Goal: Task Accomplishment & Management: Use online tool/utility

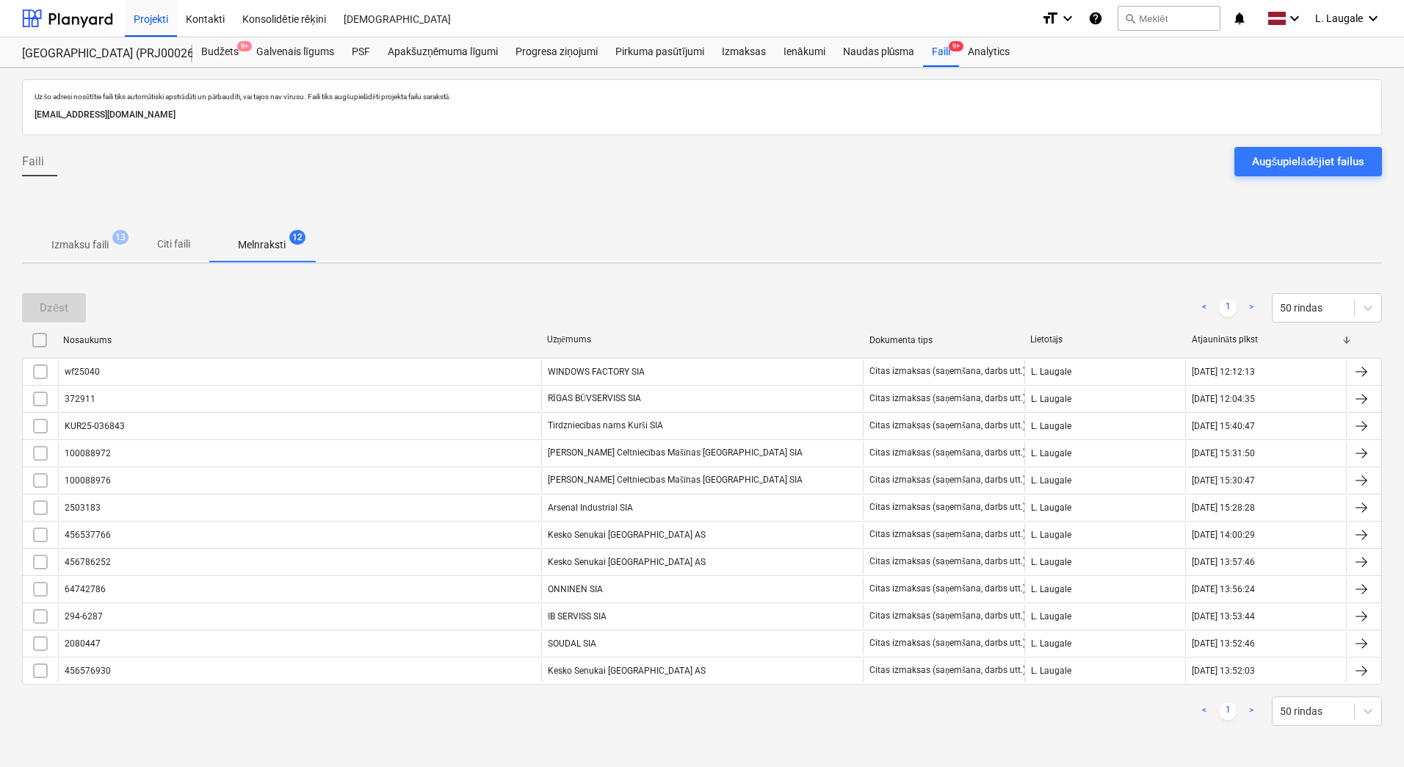
click at [58, 247] on p "Izmaksu faili" at bounding box center [79, 244] width 57 height 15
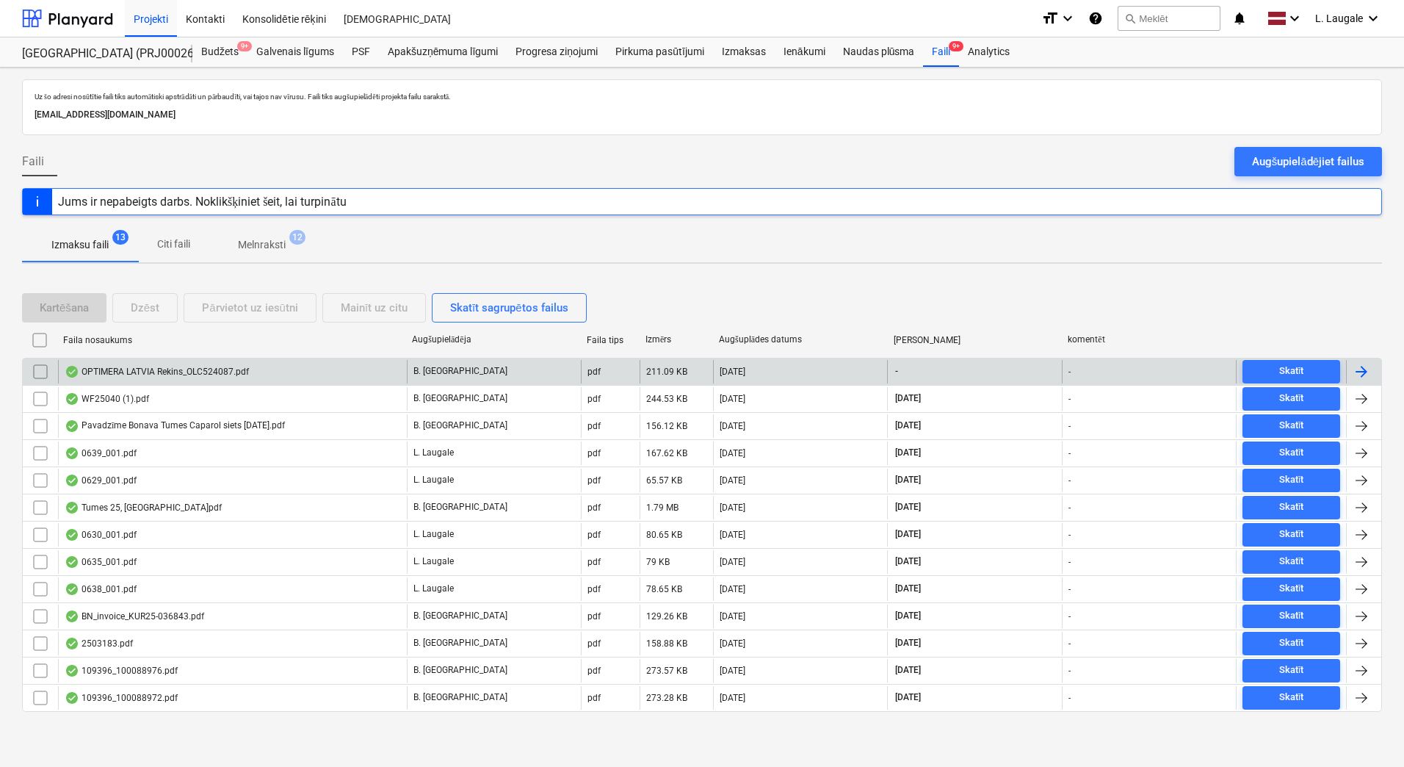
click at [224, 371] on div "OPTIMERA LATVIA Rekins_OLC524087.pdf" at bounding box center [157, 372] width 184 height 12
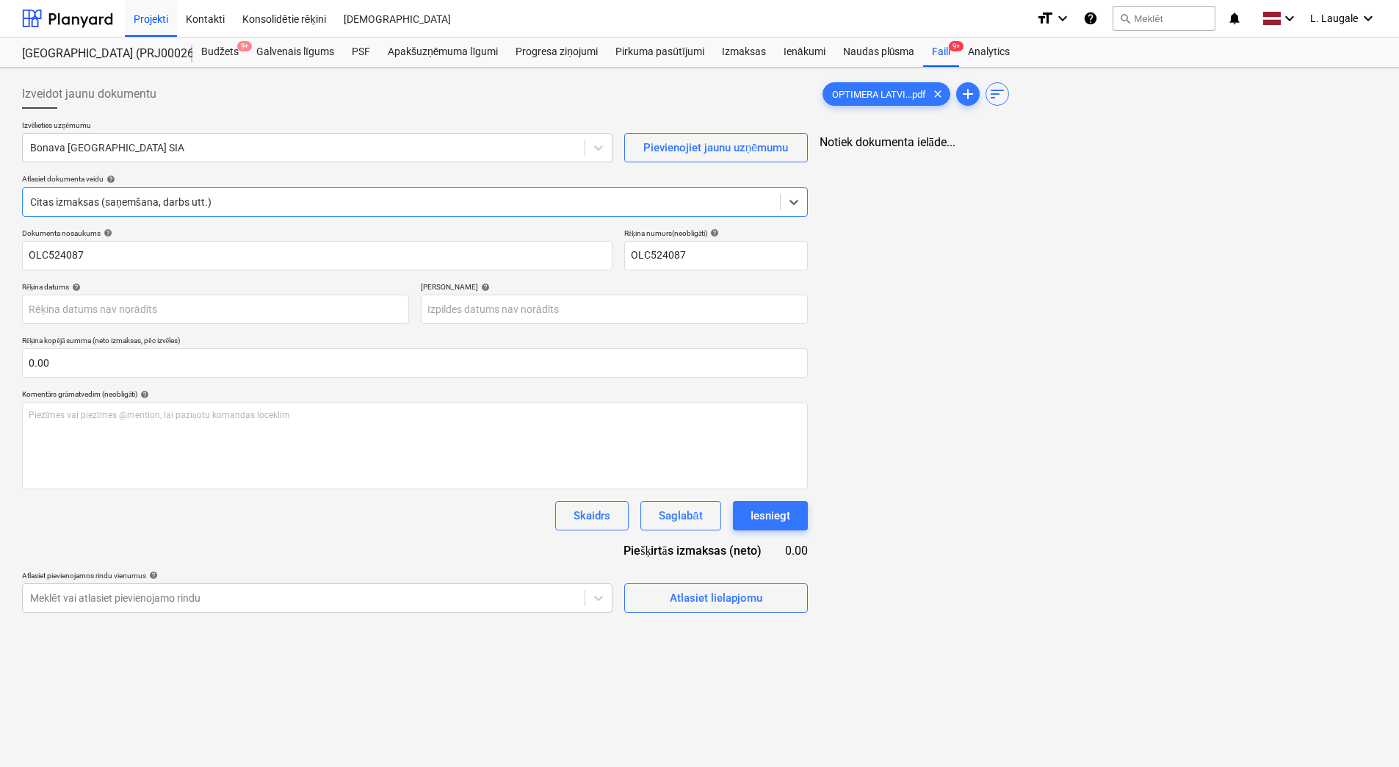
type input "OLC524087"
click at [235, 148] on div at bounding box center [303, 147] width 547 height 15
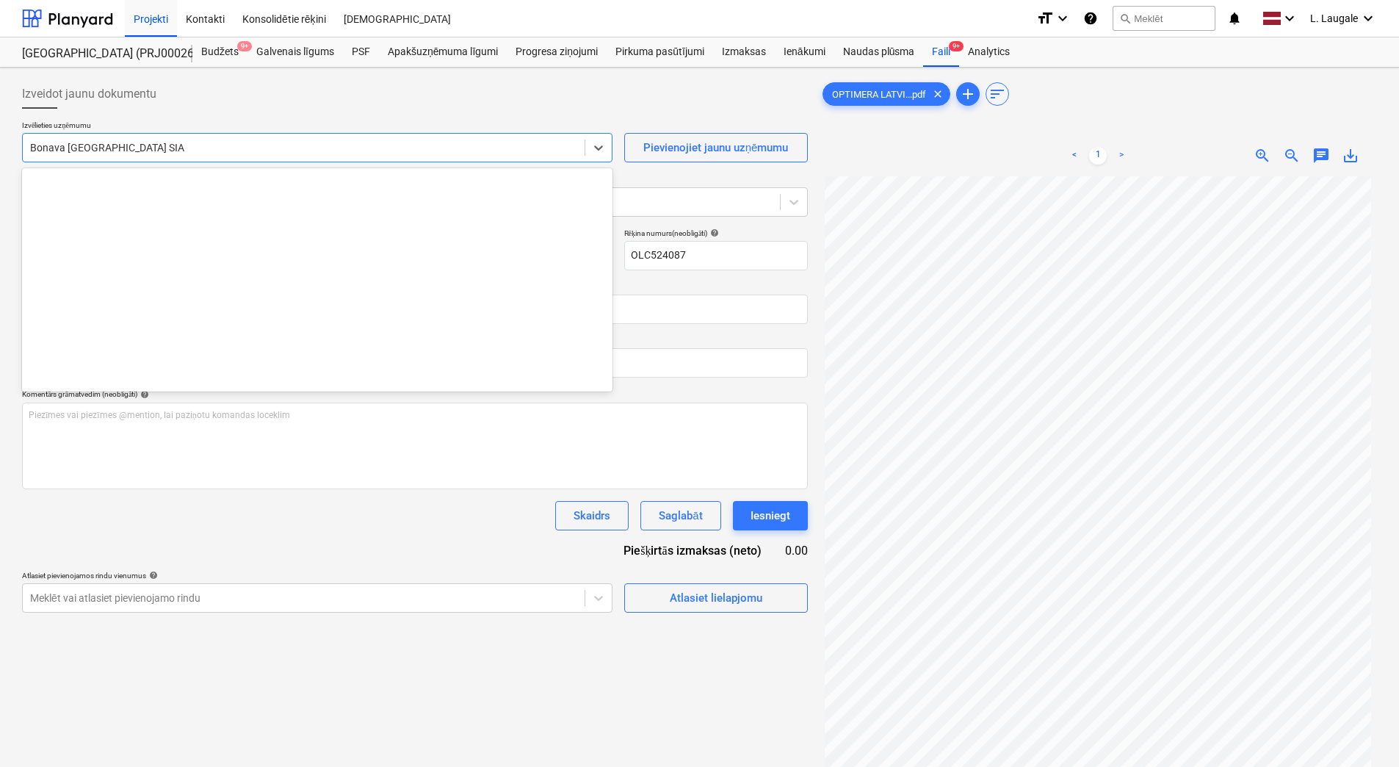
scroll to position [2698, 0]
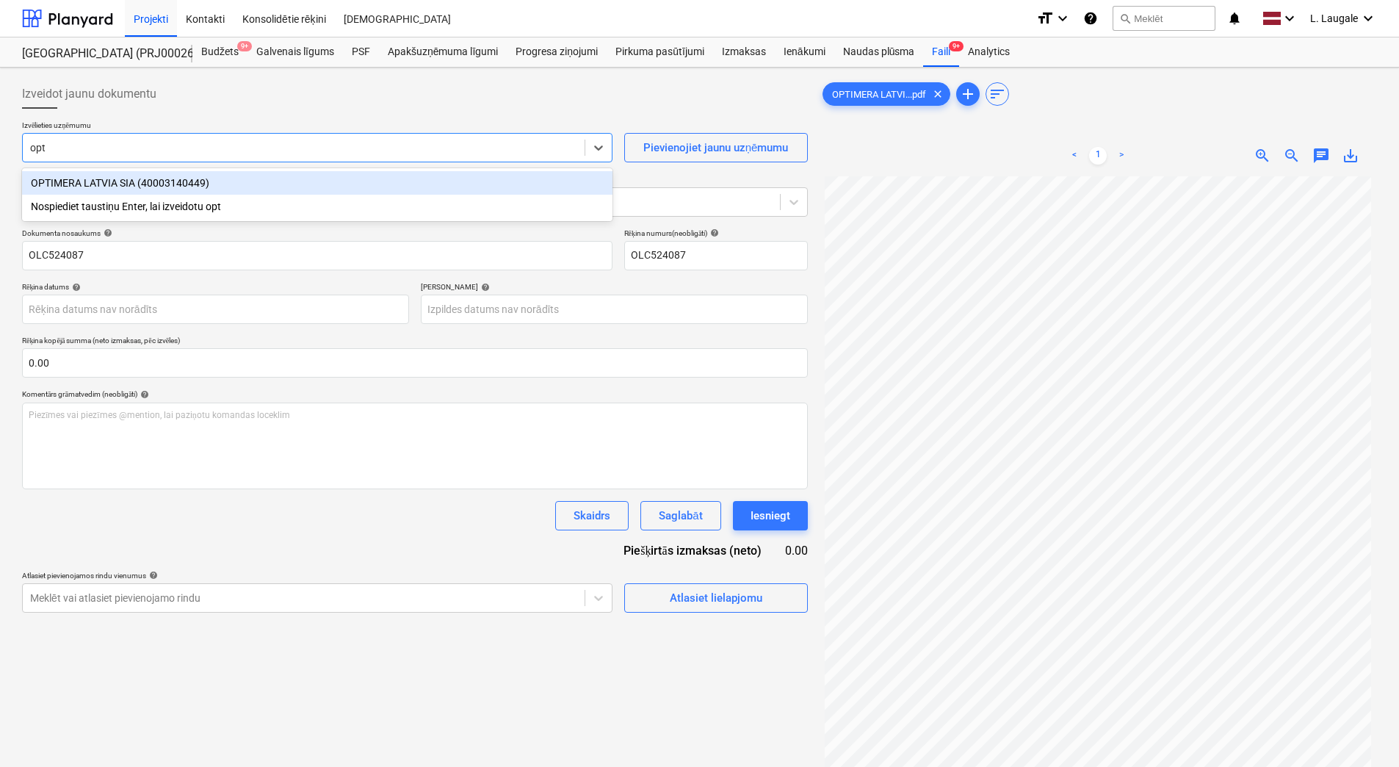
type input "opti"
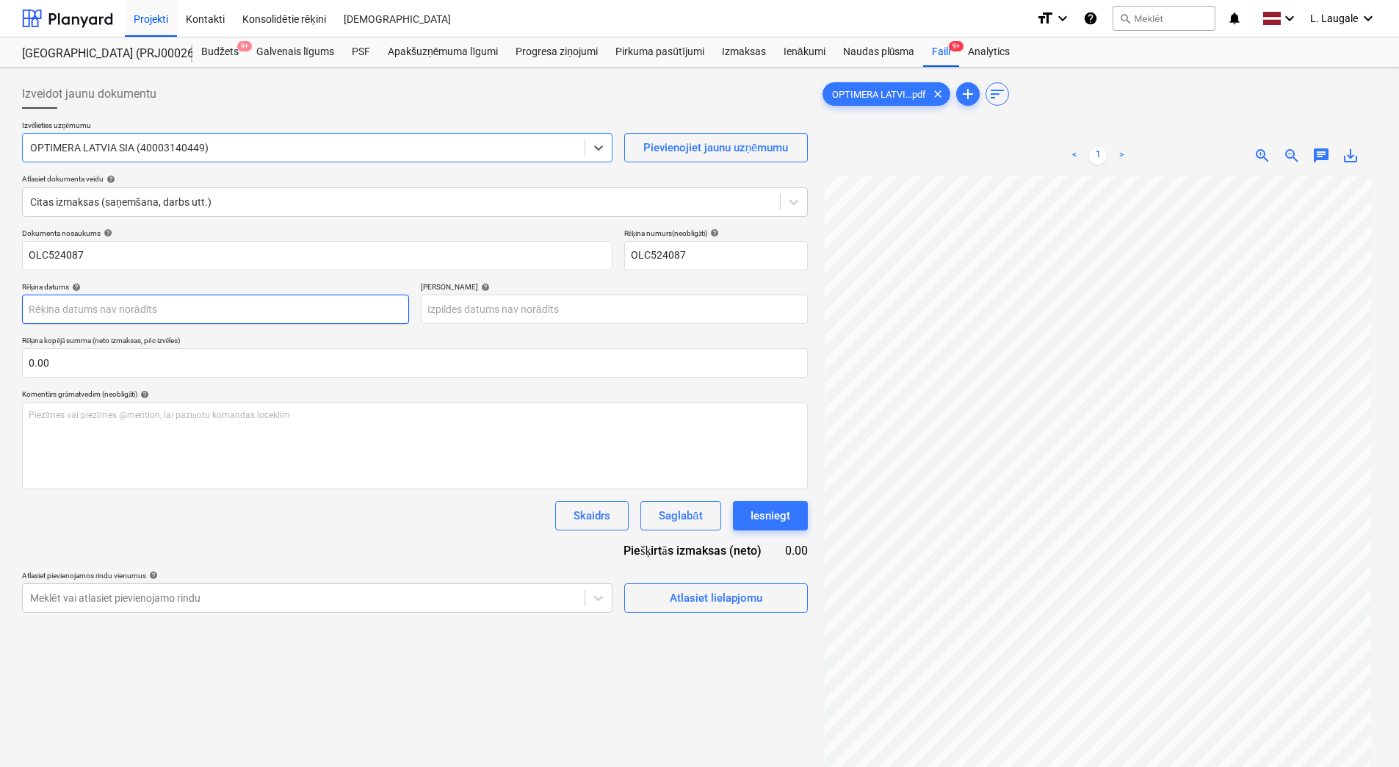
click at [217, 301] on body "Projekti Kontakti Konsolidētie rēķini Iesūtne format_size keyboard_arrow_down h…" at bounding box center [699, 383] width 1399 height 767
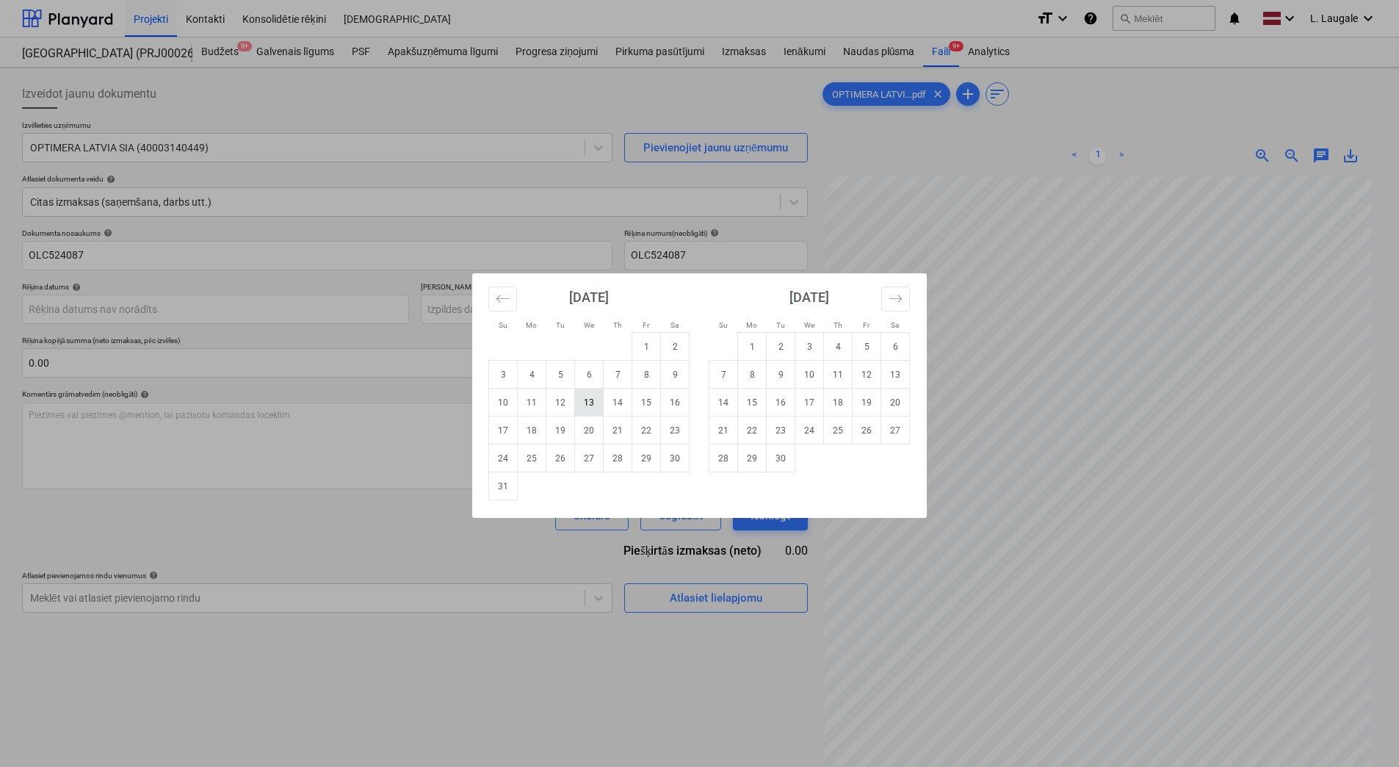
click at [597, 408] on td "13" at bounding box center [589, 402] width 29 height 28
type input "[DATE]"
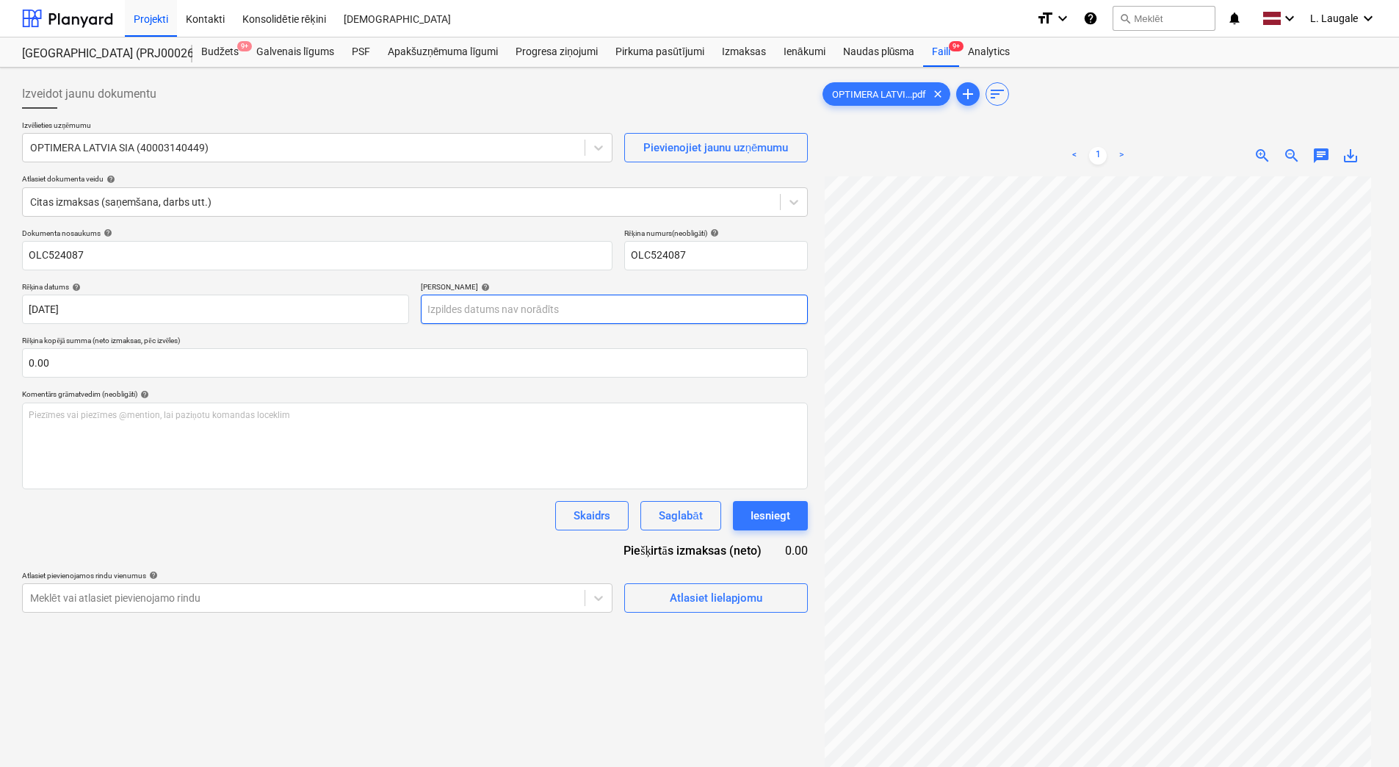
click at [526, 295] on body "Projekti Kontakti Konsolidētie rēķini Iesūtne format_size keyboard_arrow_down h…" at bounding box center [699, 383] width 1399 height 767
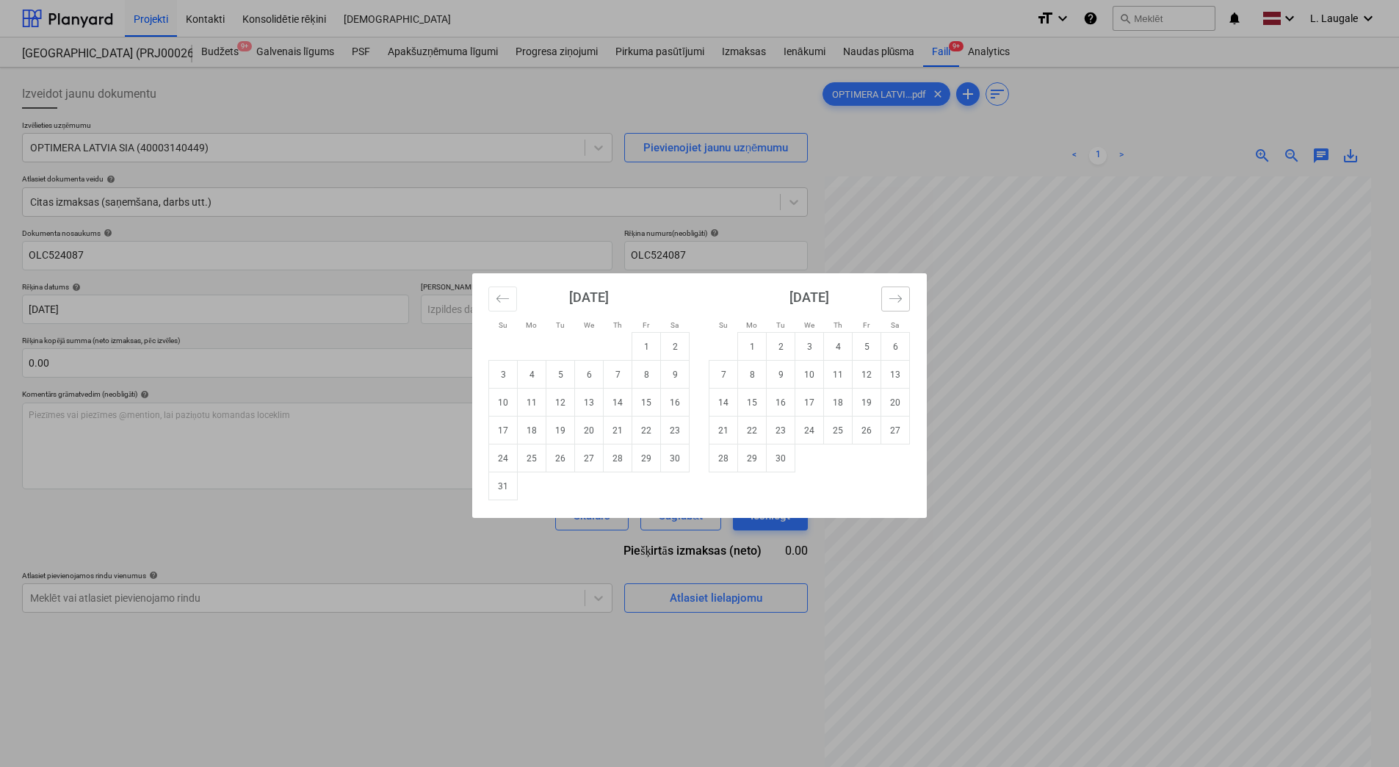
click at [898, 301] on icon "Move forward to switch to the next month." at bounding box center [895, 298] width 14 height 14
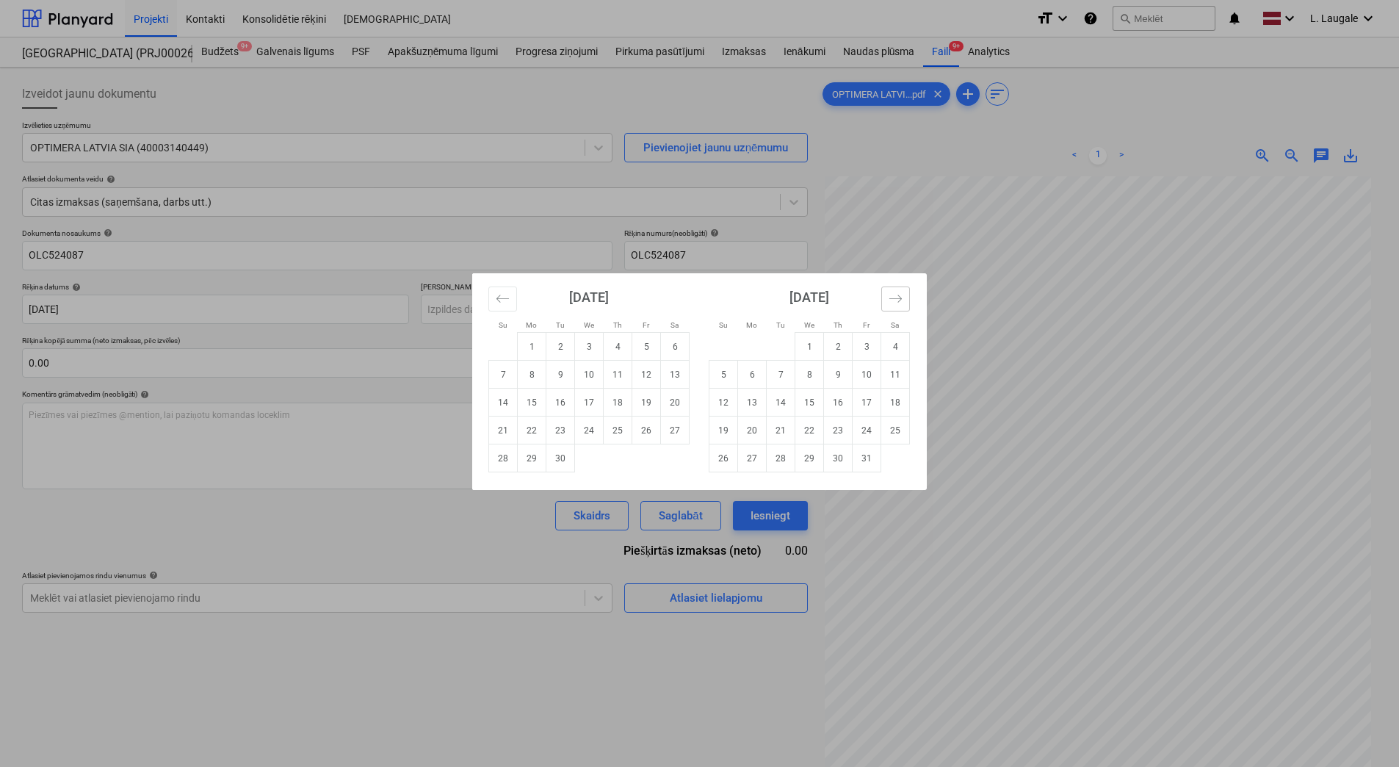
click at [898, 301] on icon "Move forward to switch to the next month." at bounding box center [895, 298] width 14 height 14
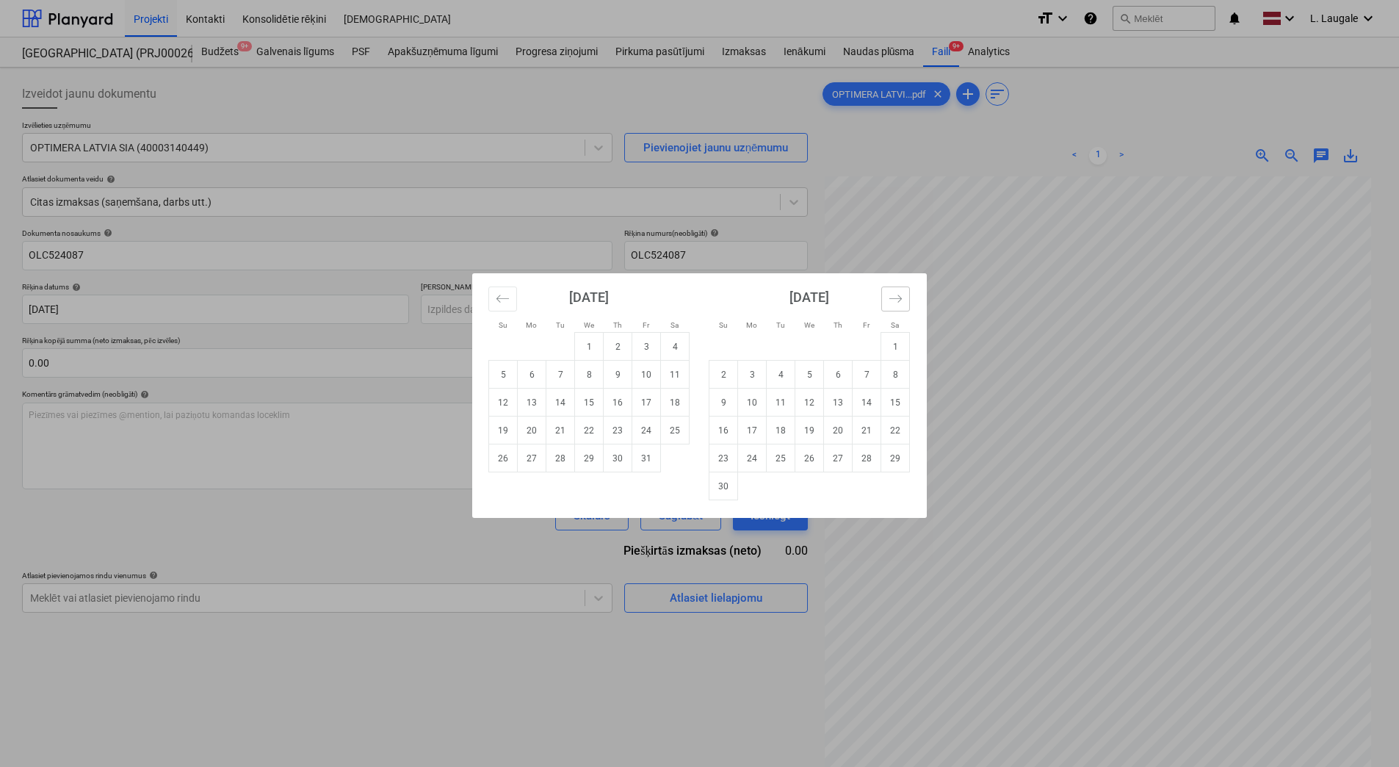
click at [898, 301] on icon "Move forward to switch to the next month." at bounding box center [895, 298] width 14 height 14
click at [836, 382] on td "11" at bounding box center [838, 374] width 29 height 28
type input "[DATE]"
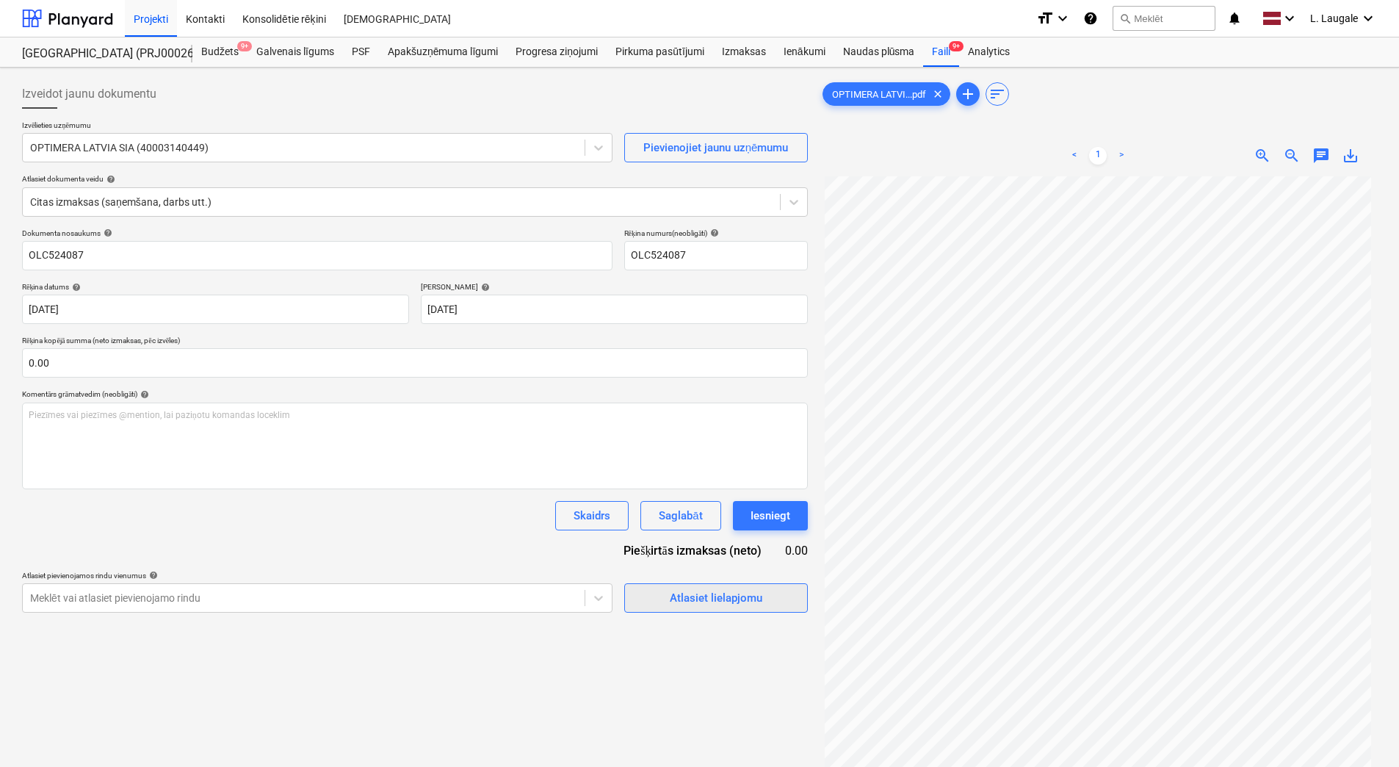
click at [708, 601] on div "Atlasiet lielapjomu" at bounding box center [716, 597] width 93 height 19
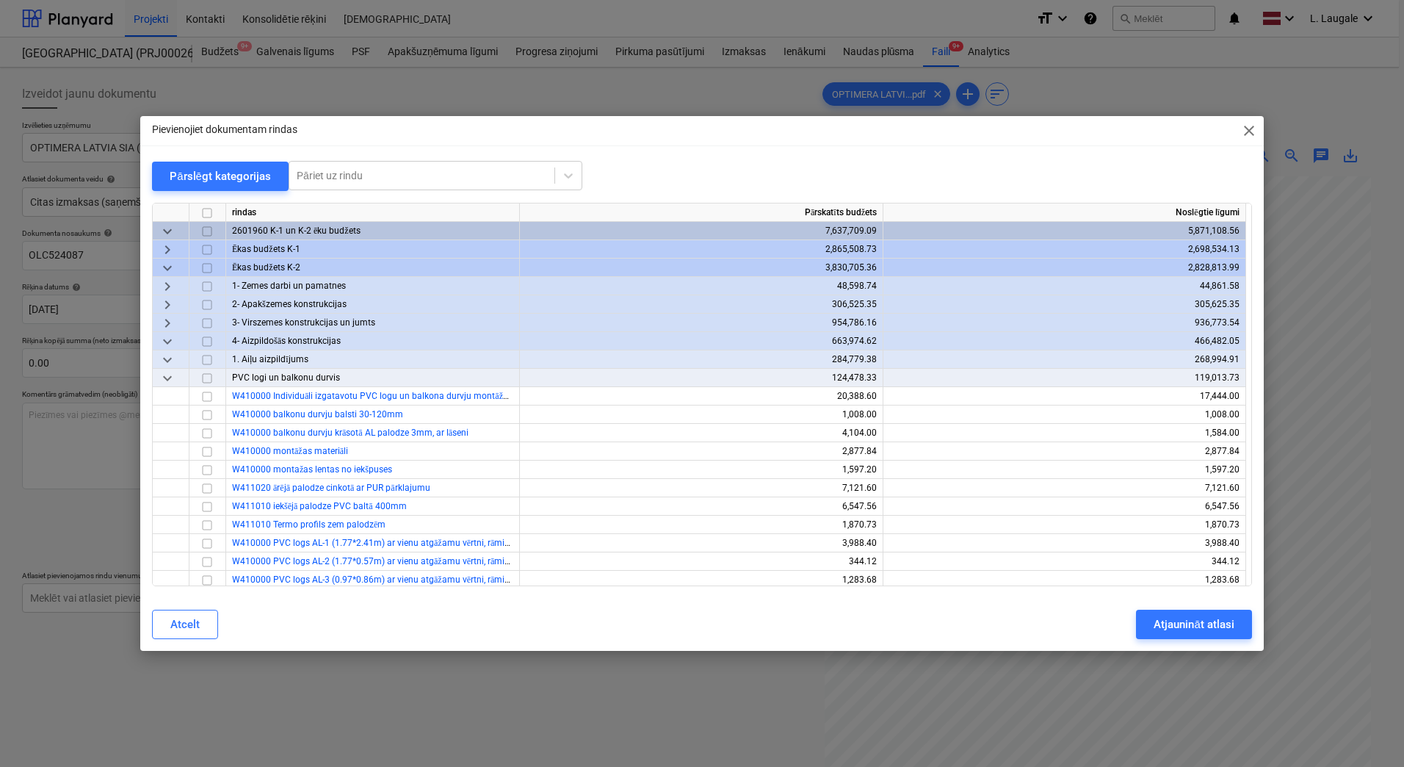
click at [167, 264] on span "keyboard_arrow_down" at bounding box center [168, 268] width 18 height 18
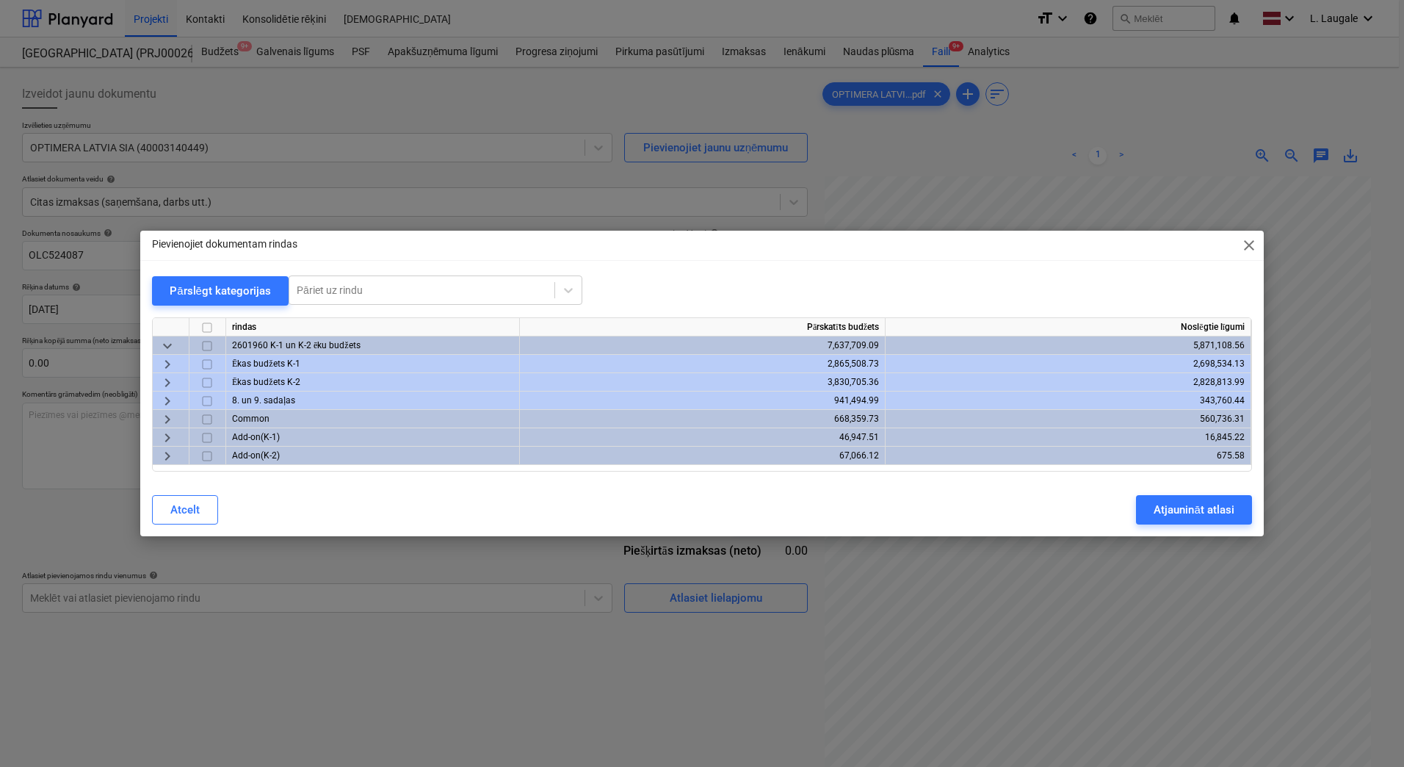
click at [169, 364] on span "keyboard_arrow_right" at bounding box center [168, 364] width 18 height 18
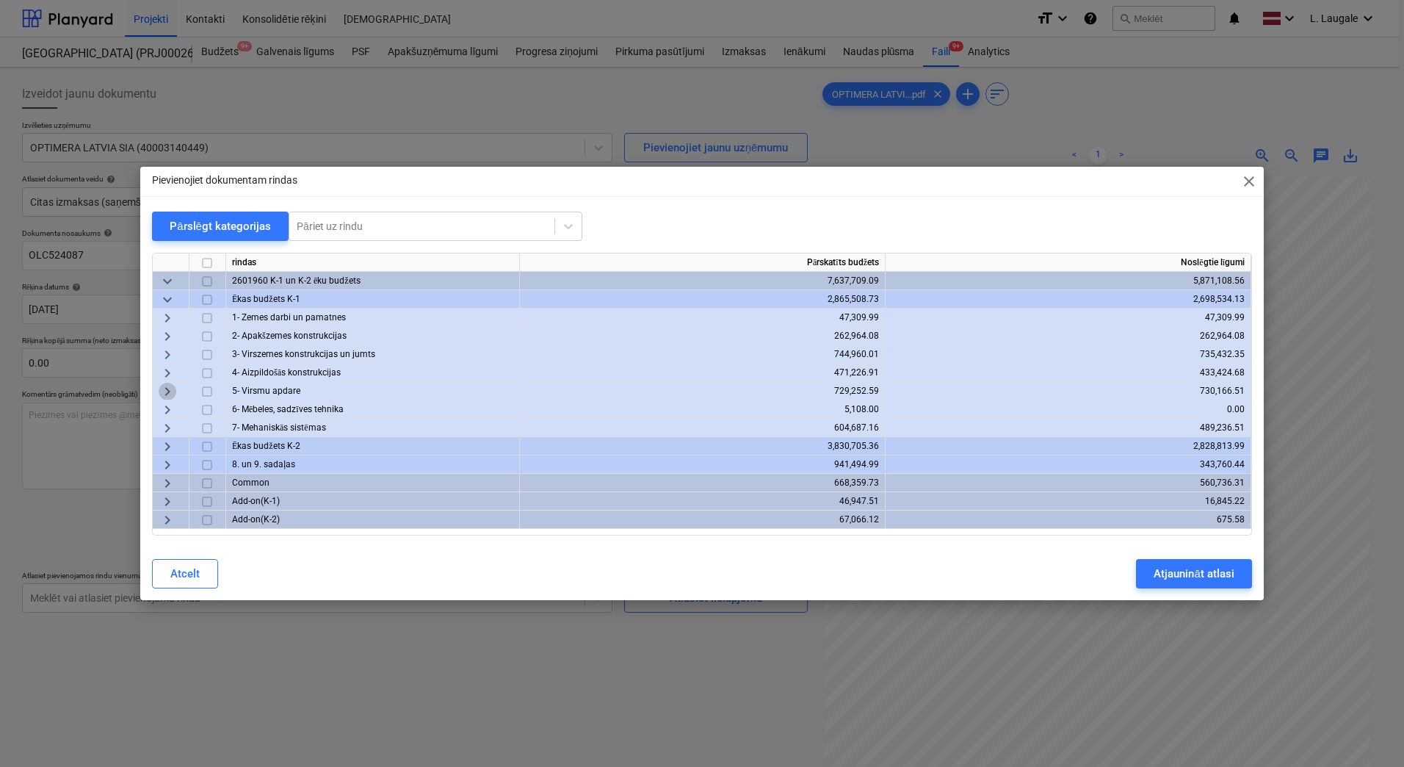
click at [172, 393] on span "keyboard_arrow_right" at bounding box center [168, 392] width 18 height 18
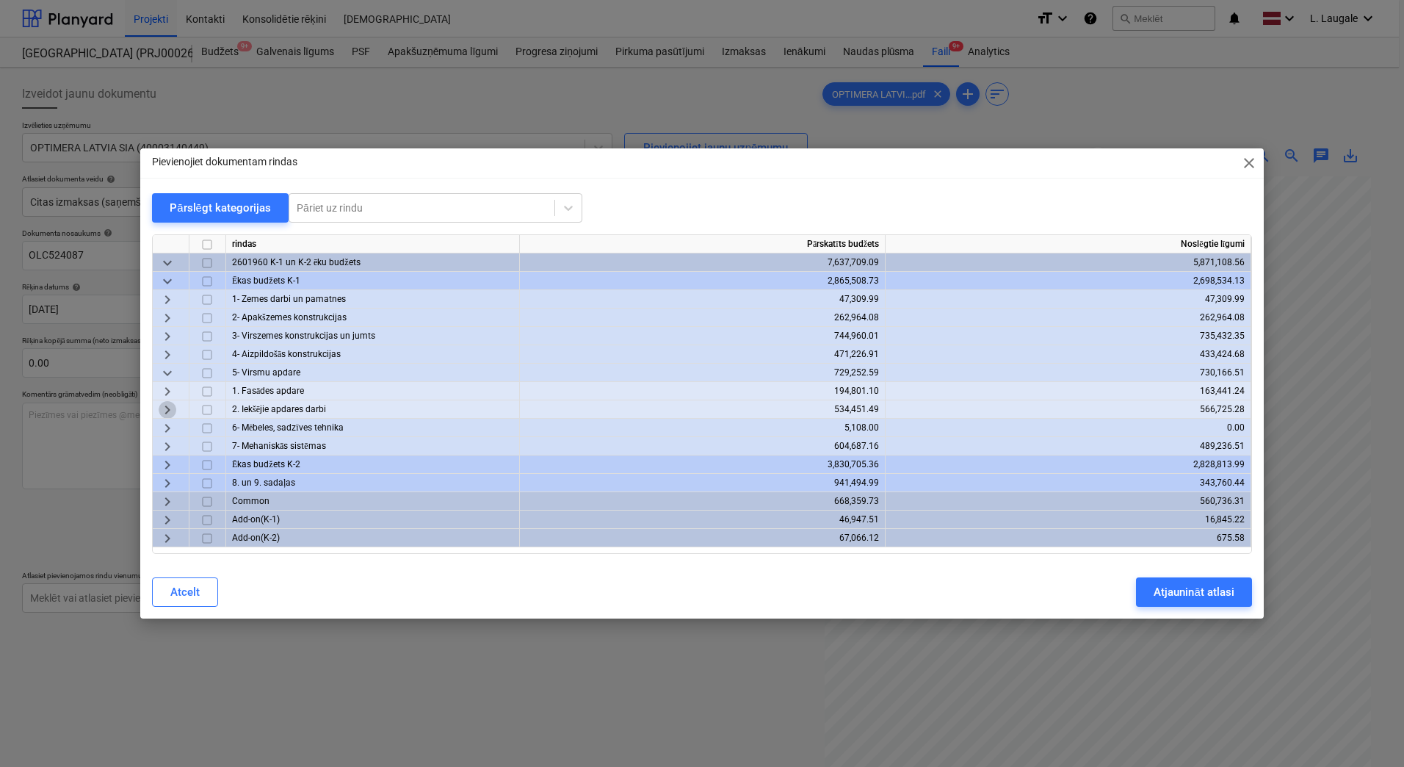
click at [170, 410] on span "keyboard_arrow_right" at bounding box center [168, 410] width 18 height 18
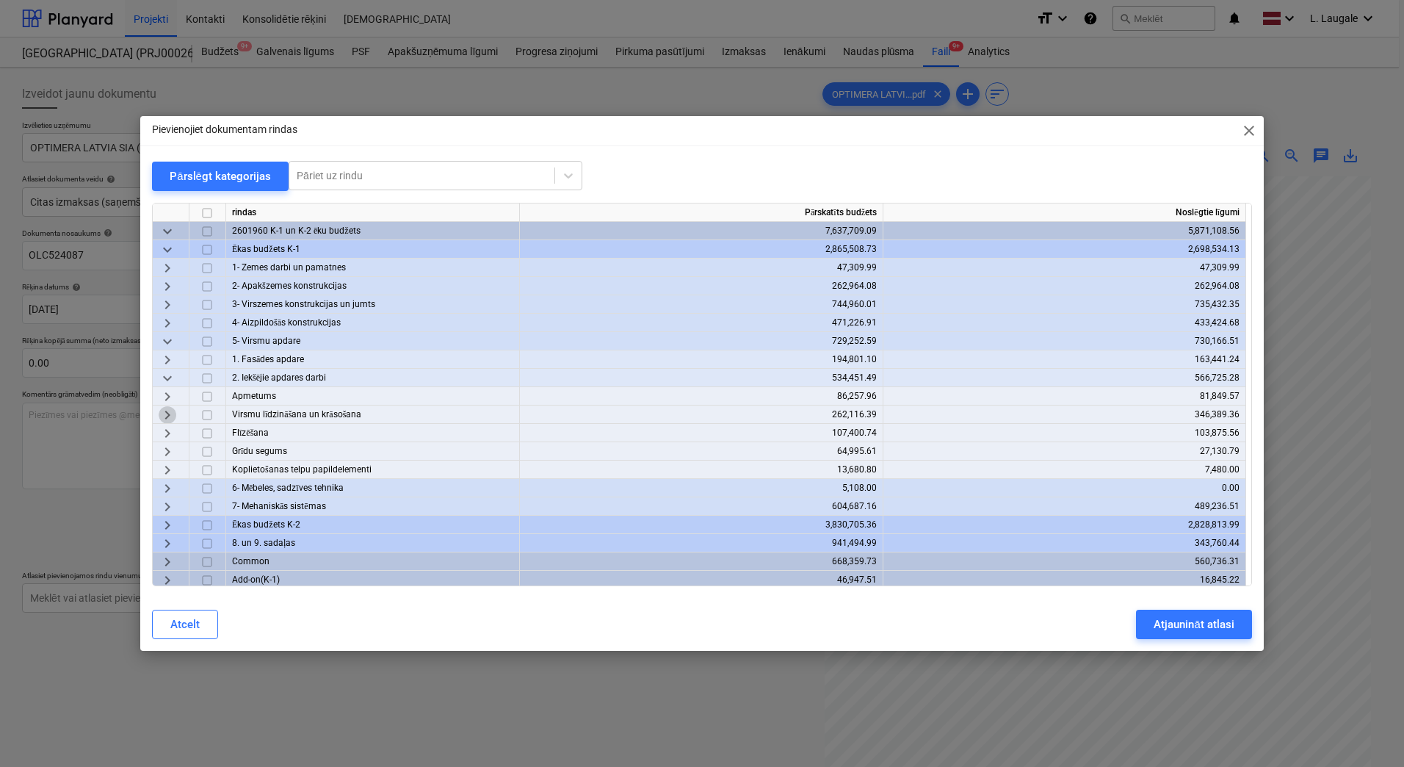
click at [172, 416] on span "keyboard_arrow_right" at bounding box center [168, 415] width 18 height 18
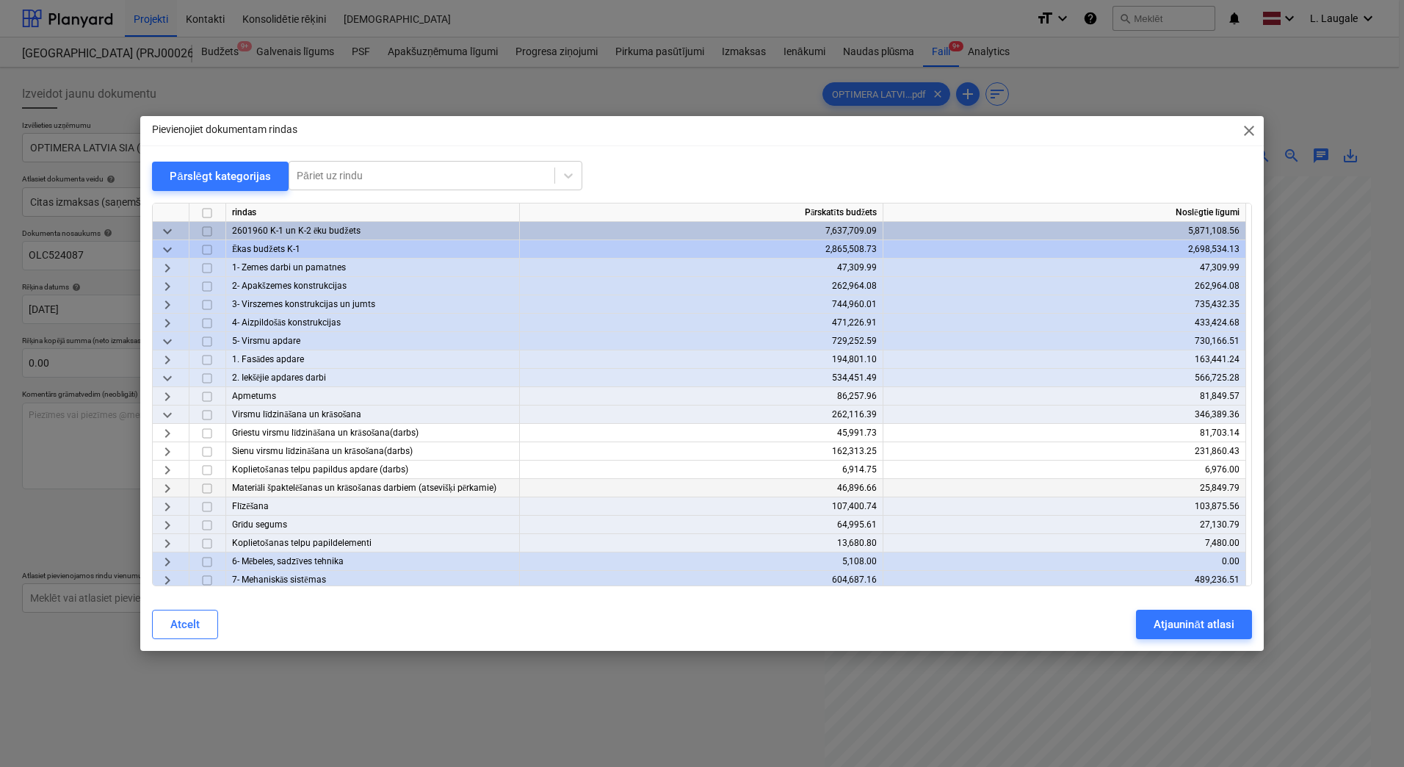
click at [167, 485] on span "keyboard_arrow_right" at bounding box center [168, 488] width 18 height 18
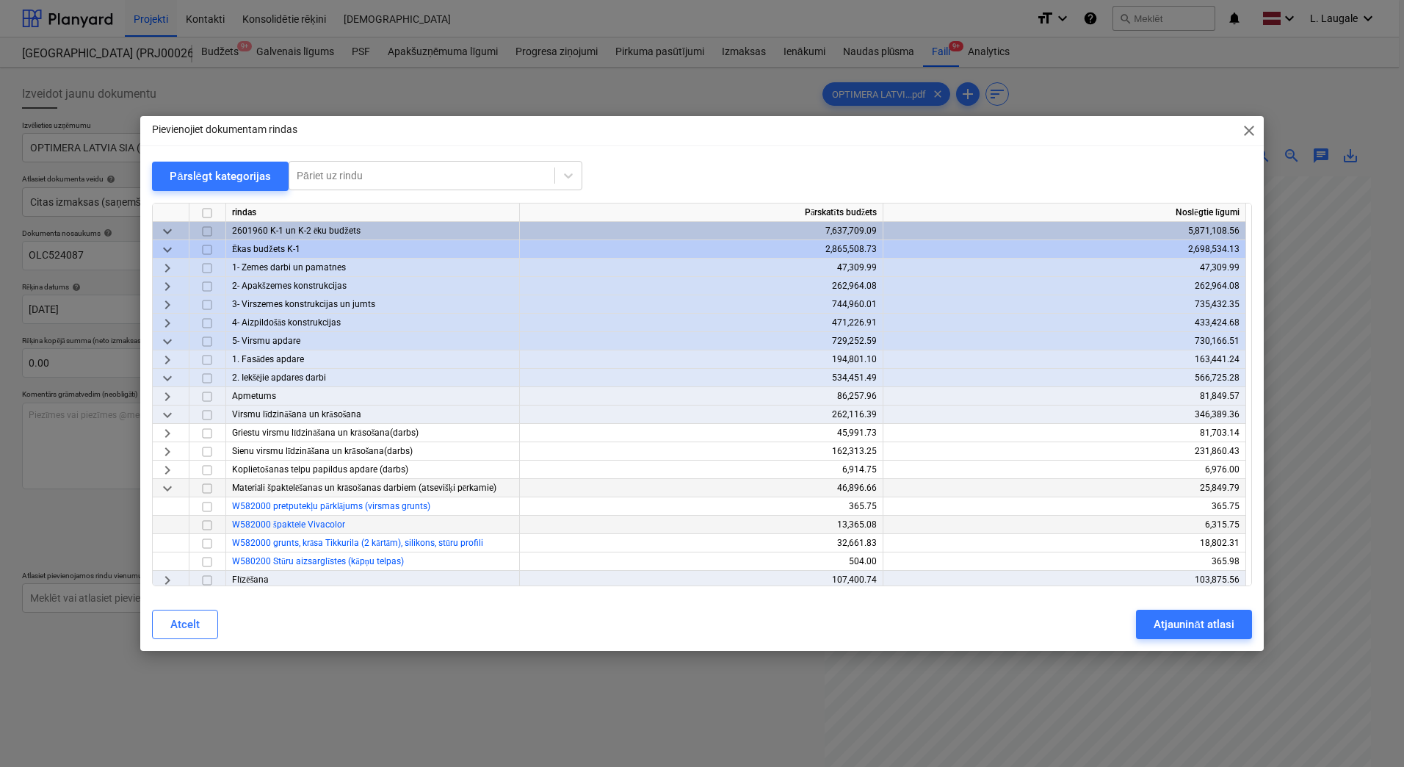
click at [205, 523] on input "checkbox" at bounding box center [207, 525] width 18 height 18
click at [1163, 618] on div "Atjaunināt atlasi" at bounding box center [1193, 624] width 80 height 19
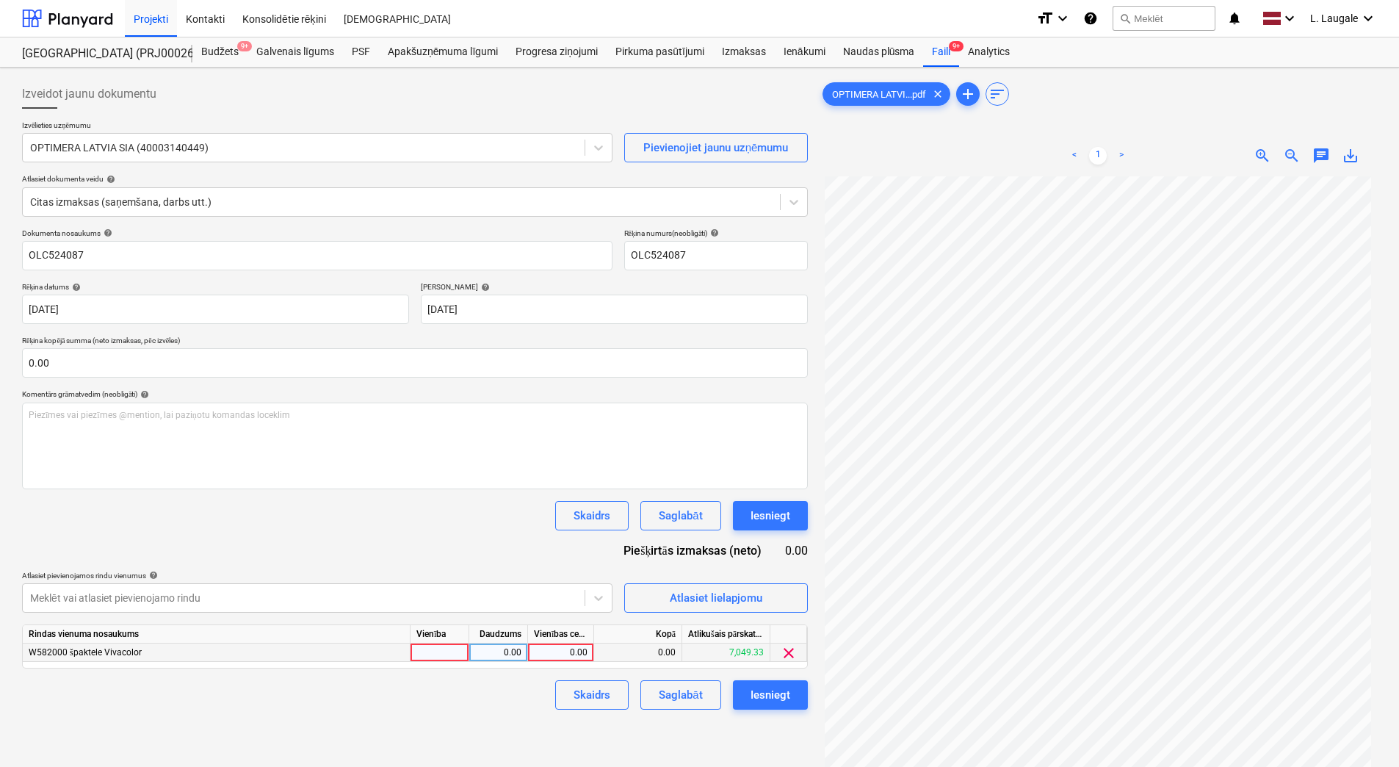
click at [448, 656] on div at bounding box center [439, 652] width 59 height 18
click at [498, 656] on div "0.00" at bounding box center [498, 652] width 46 height 18
type input "1"
click at [560, 653] on div "0.00" at bounding box center [561, 652] width 54 height 18
click at [646, 595] on span "Atlasiet lielapjomu" at bounding box center [715, 597] width 147 height 19
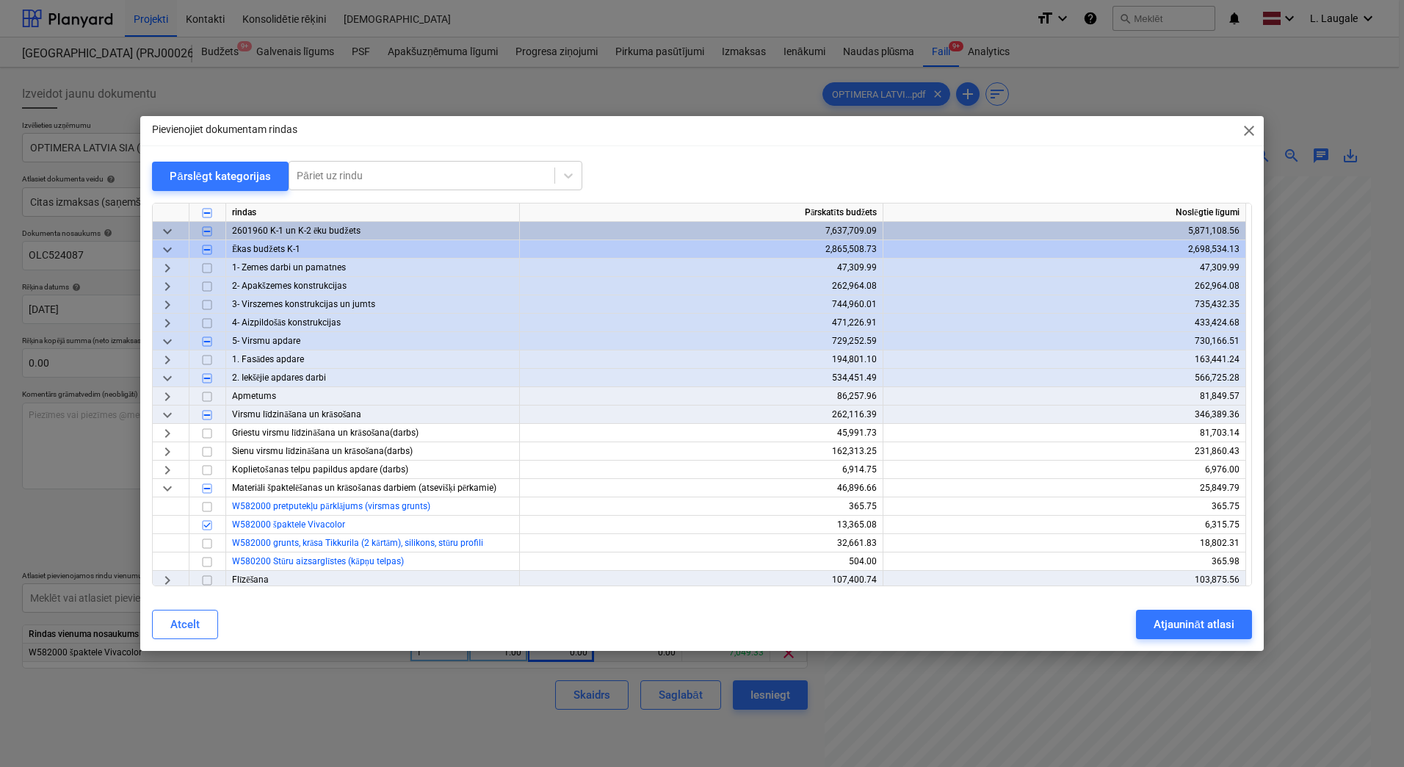
click at [1251, 127] on span "close" at bounding box center [1249, 131] width 18 height 18
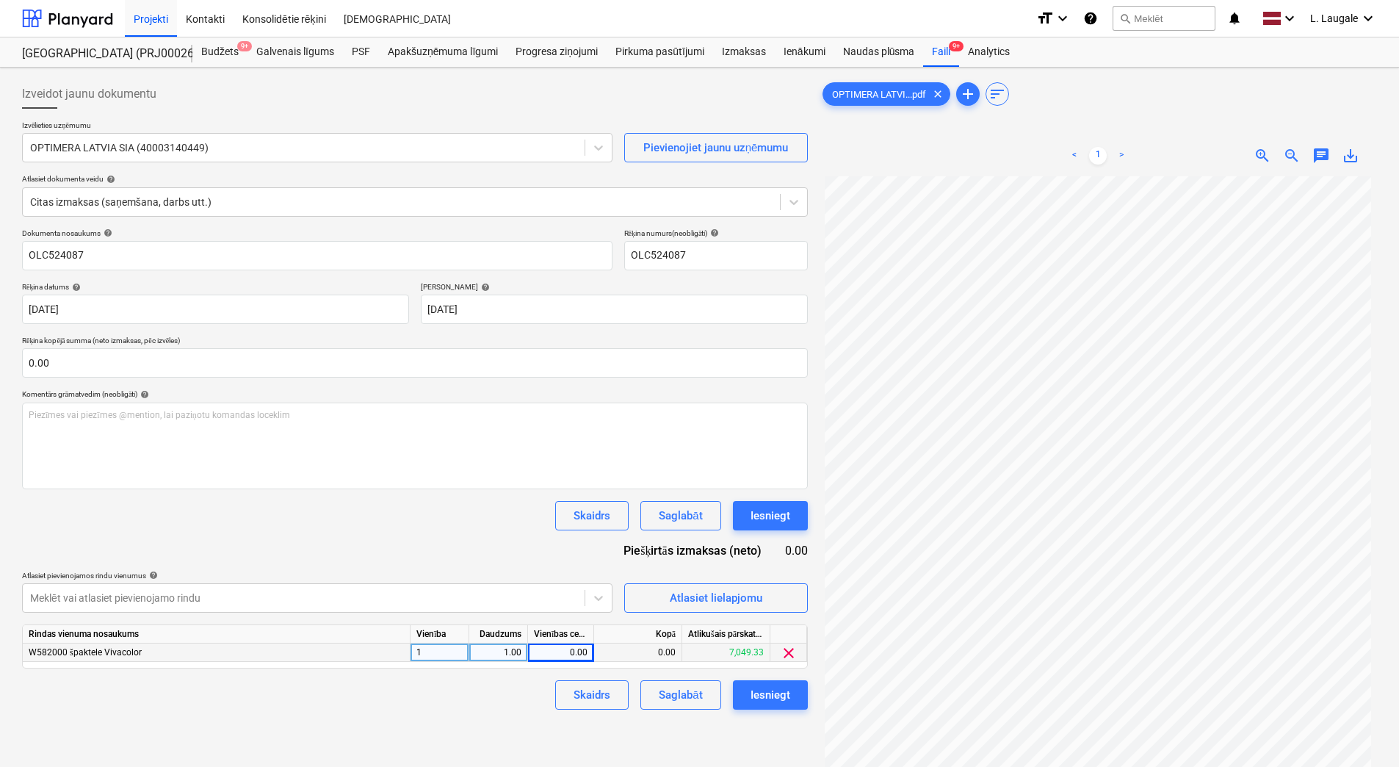
click at [563, 650] on div "0.00" at bounding box center [561, 652] width 54 height 18
type input "4158"
click at [518, 710] on div "Izveidot jaunu dokumentu Izvēlieties uzņēmumu OPTIMERA LATVIA SIA (40003140449)…" at bounding box center [414, 490] width 797 height 834
click at [670, 695] on div "Saglabāt" at bounding box center [680, 694] width 43 height 19
